Goal: Task Accomplishment & Management: Manage account settings

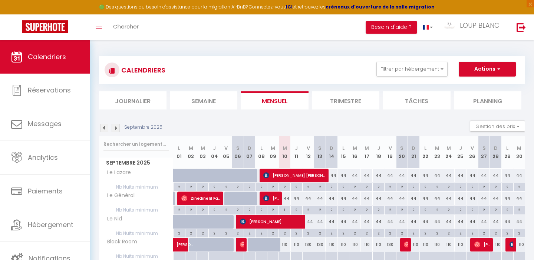
click at [285, 206] on div "1" at bounding box center [284, 209] width 11 height 7
type input "1"
type input "Mer 10 Septembre 2025"
type input "Jeu 11 Septembre 2025"
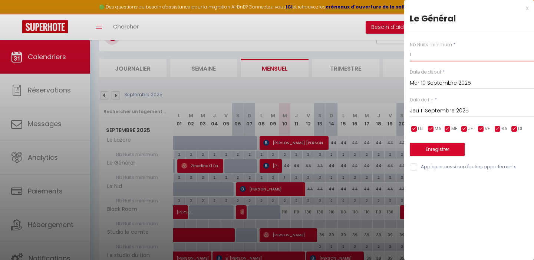
click at [420, 57] on input "1" at bounding box center [471, 54] width 124 height 13
type input "2"
click at [431, 148] on button "Enregistrer" at bounding box center [436, 149] width 55 height 13
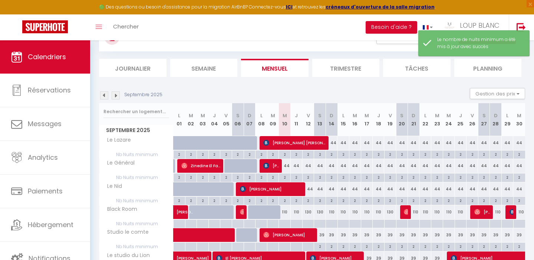
click at [286, 166] on div "44" at bounding box center [285, 166] width 12 height 14
type input "44"
type input "Mer 10 Septembre 2025"
type input "Jeu 11 Septembre 2025"
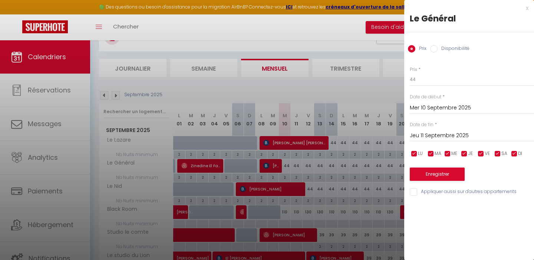
click at [436, 49] on input "Disponibilité" at bounding box center [433, 48] width 7 height 7
radio input "true"
radio input "false"
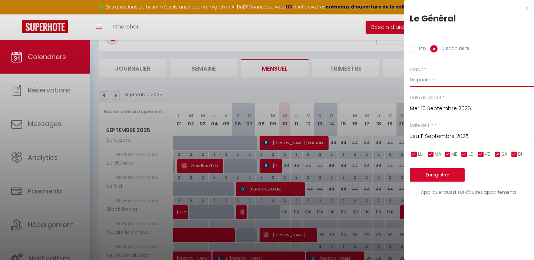
click at [422, 80] on select "Disponible Indisponible" at bounding box center [471, 80] width 124 height 14
select select "0"
click at [428, 172] on button "Enregistrer" at bounding box center [436, 175] width 55 height 13
